Goal: Information Seeking & Learning: Check status

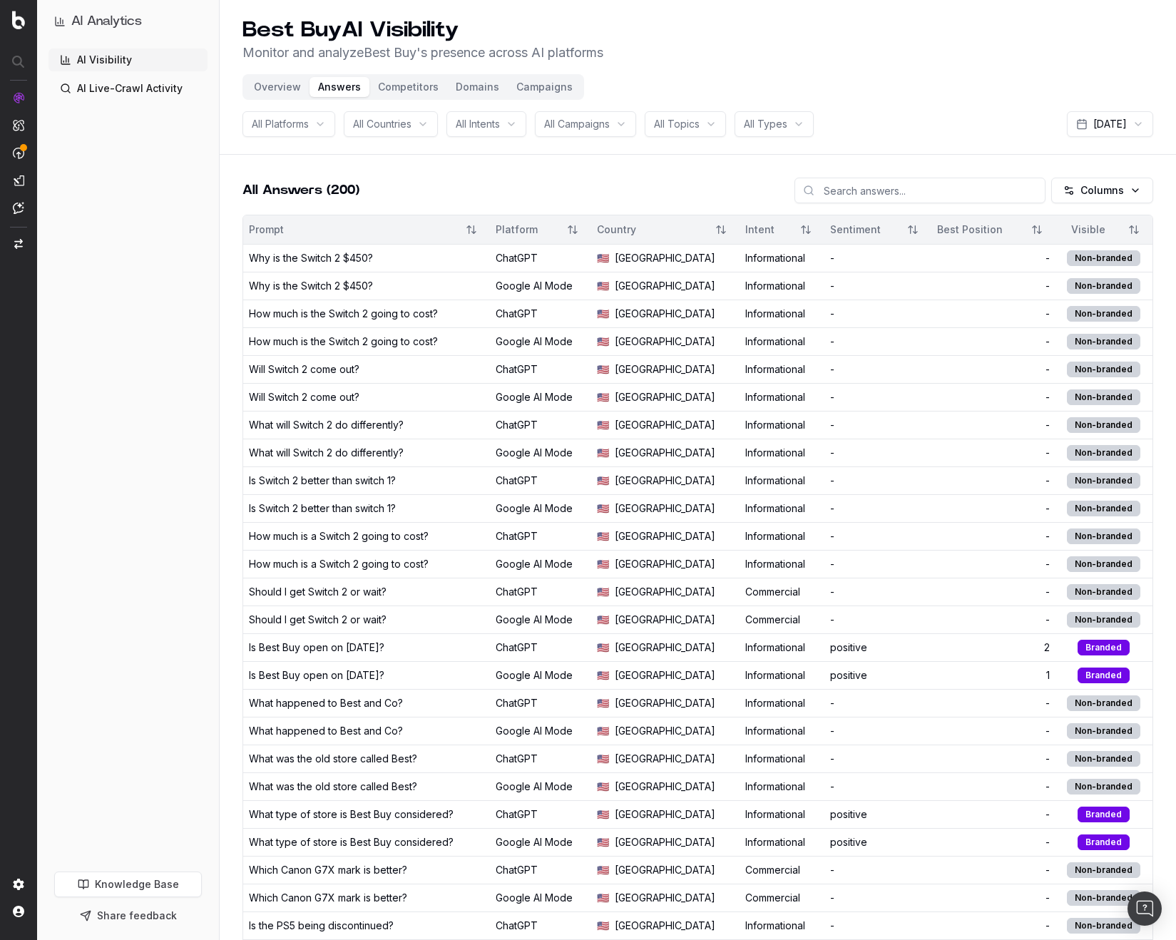
click at [732, 79] on header "Best Buy AI Visibility Monitor and analyze Best Buy 's presence across AI platf…" at bounding box center [698, 77] width 956 height 155
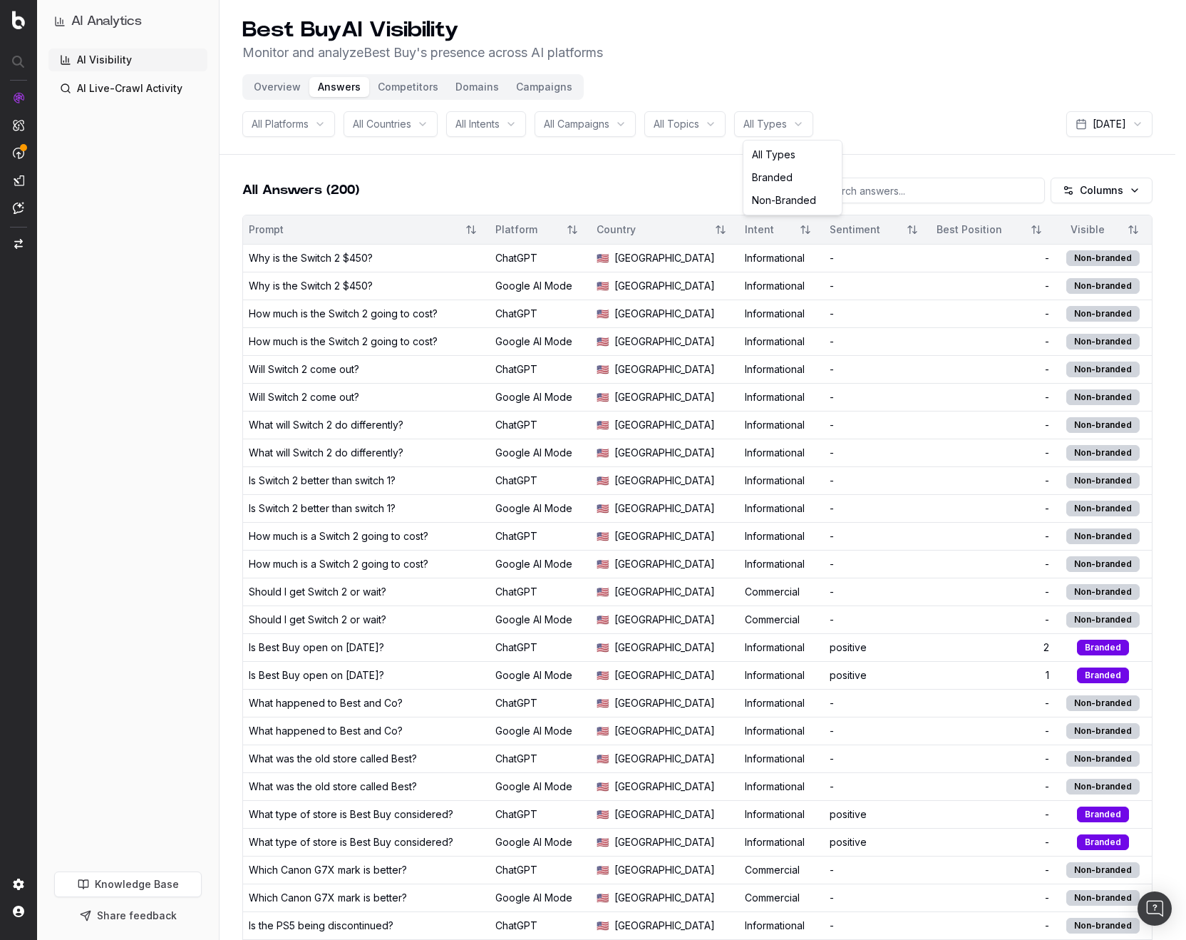
click at [766, 113] on html "AI Analytics AI Visibility AI Live-Crawl Activity Knowledge Base Share feedback…" at bounding box center [593, 470] width 1186 height 940
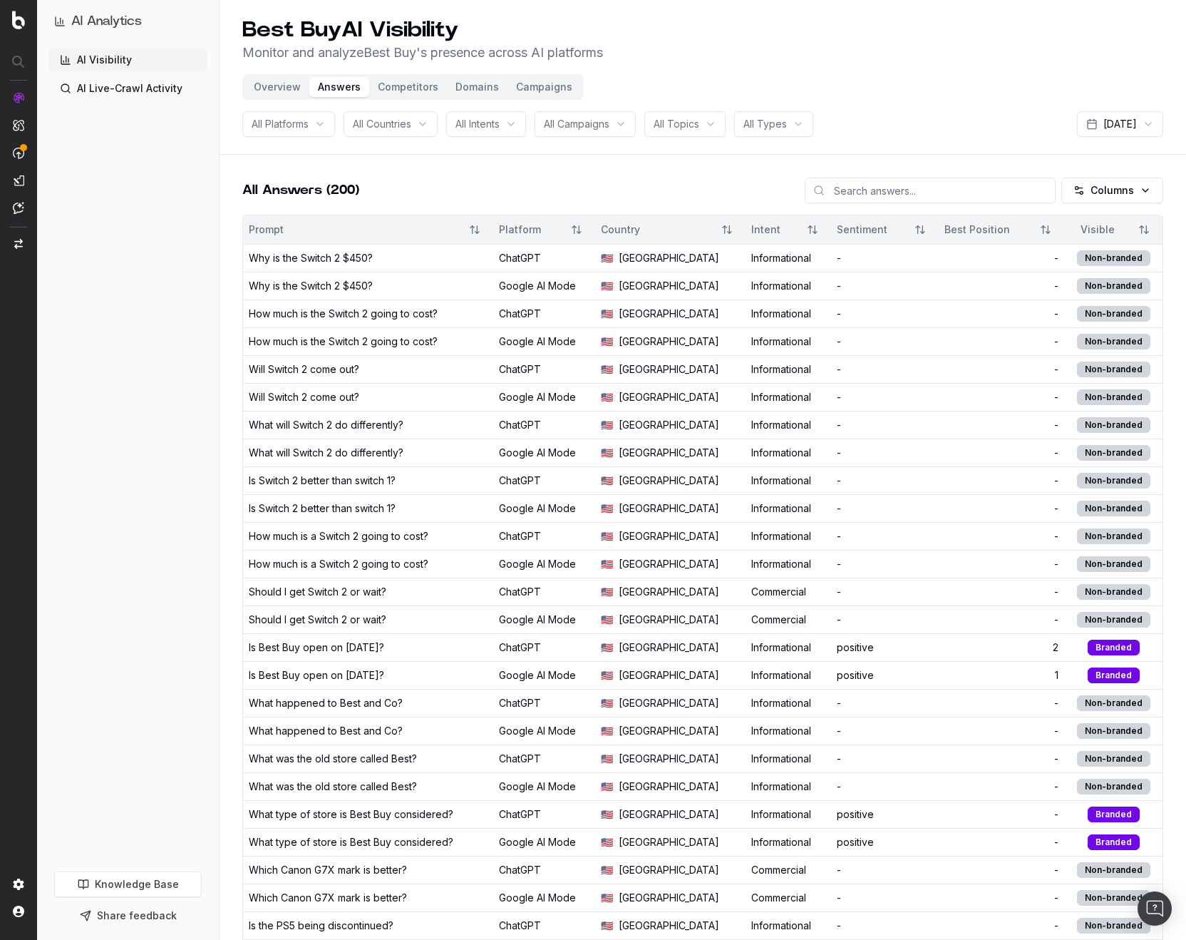
click at [858, 98] on html "AI Analytics AI Visibility AI Live-Crawl Activity Knowledge Base Share feedback…" at bounding box center [593, 470] width 1186 height 940
